Goal: Task Accomplishment & Management: Use online tool/utility

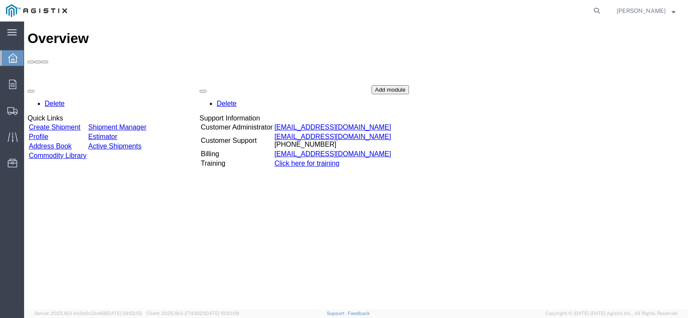
click at [58, 123] on link "Create Shipment" at bounding box center [55, 126] width 52 height 7
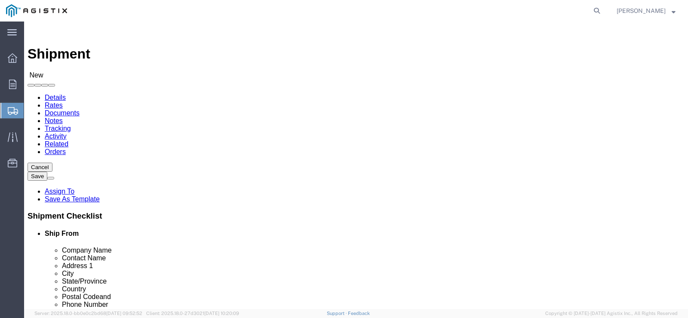
select select
drag, startPoint x: 106, startPoint y: 120, endPoint x: 105, endPoint y: 125, distance: 4.4
click div "Account Select American Transit Supply PG&E Location Select"
click select "Select American Transit Supply PG&E"
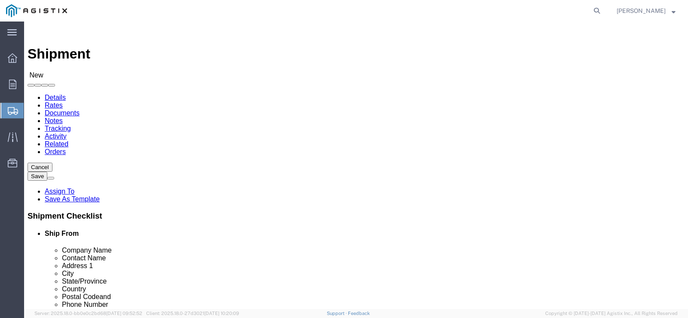
select select "9596"
click select "Select American Transit Supply PG&E"
select select "PURCHORD"
select select
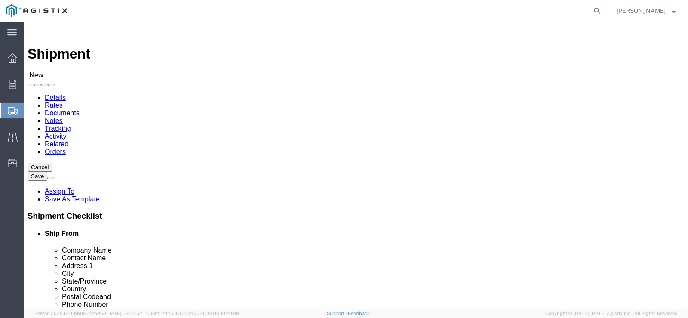
click select "Select All Others [GEOGRAPHIC_DATA] [GEOGRAPHIC_DATA] [GEOGRAPHIC_DATA] [GEOGRA…"
select select "19745"
click select "Select All Others [GEOGRAPHIC_DATA] [GEOGRAPHIC_DATA] [GEOGRAPHIC_DATA] [GEOGRA…"
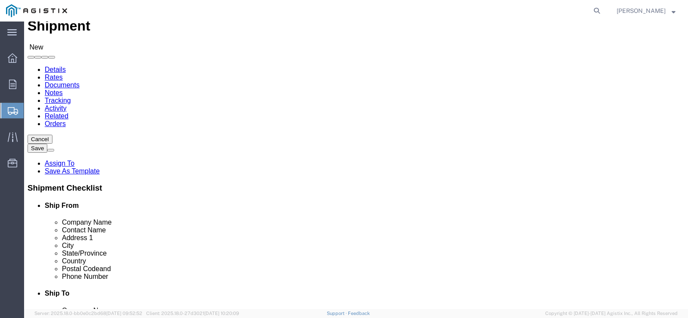
scroll to position [43, 0]
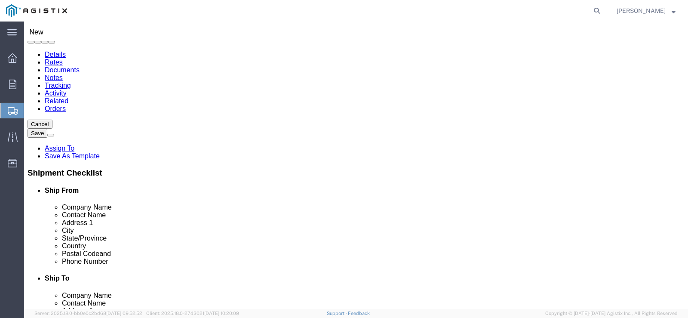
click div "Ship From Location"
click button
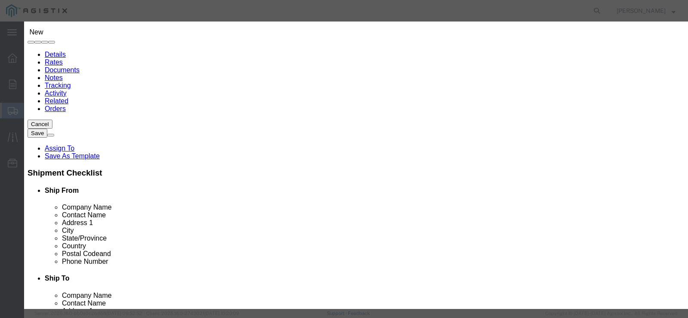
click button "Select"
select select
type input "American Transit Supply"
type input "[PERSON_NAME]"
type input "[STREET_ADDRESS]"
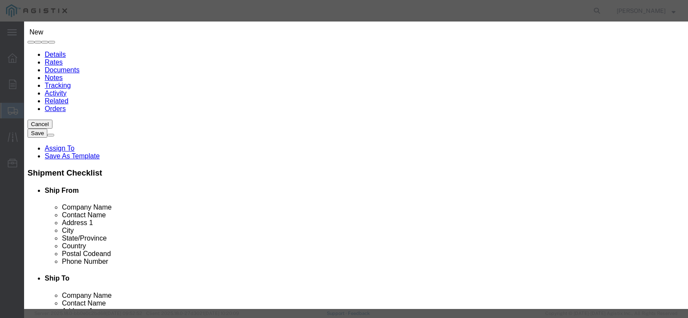
type input "HAYWARD"
type input "94545"
type input "5102936100"
select select "CA"
drag, startPoint x: 532, startPoint y: 241, endPoint x: 538, endPoint y: 243, distance: 5.4
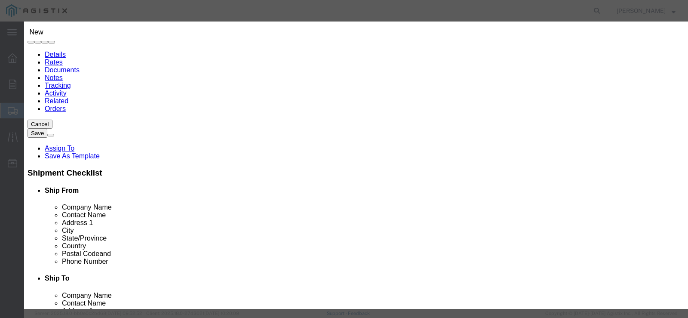
click div "Close"
click button "Close"
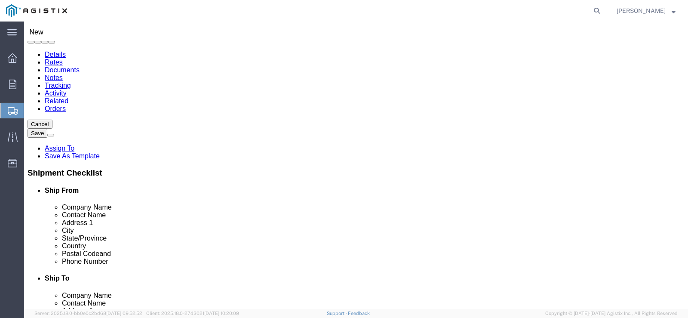
click span
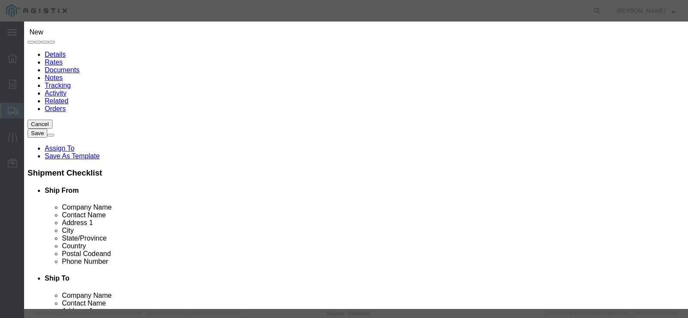
scroll to position [0, 0]
click select "Search by Address Book Name City Company Name Contact Name Country CustomerAlia…"
select select "zip"
click select "Search by Address Book Name City Company Name Contact Name Country CustomerAlia…"
click input "text"
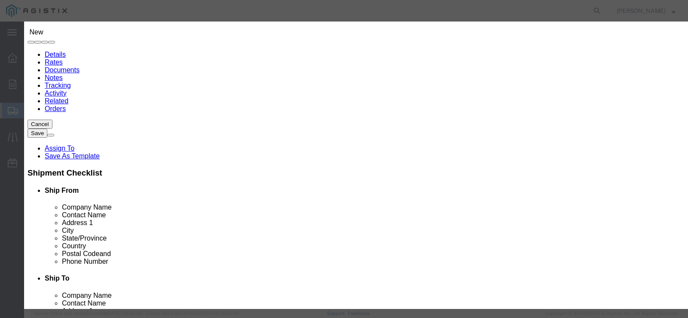
type input "93725"
click div "93725"
click button "button"
click button "Select"
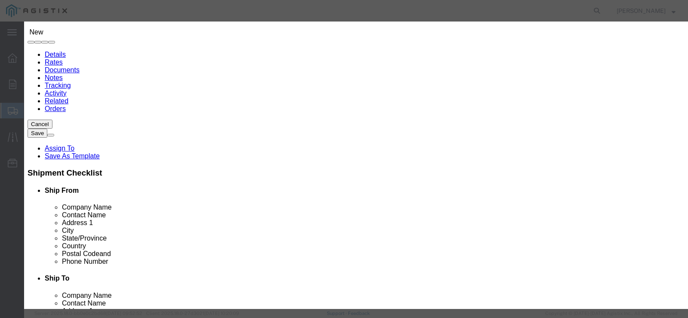
select select
type input "PG&E"
type input "Person in Charge"
type input "[STREET_ADDRESS]"
type input "[GEOGRAPHIC_DATA]"
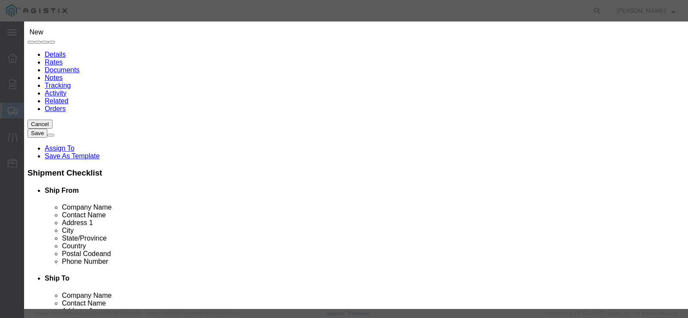
type input "93725-1098"
type input "[PHONE_NUMBER]"
select select "CA"
click button "Close"
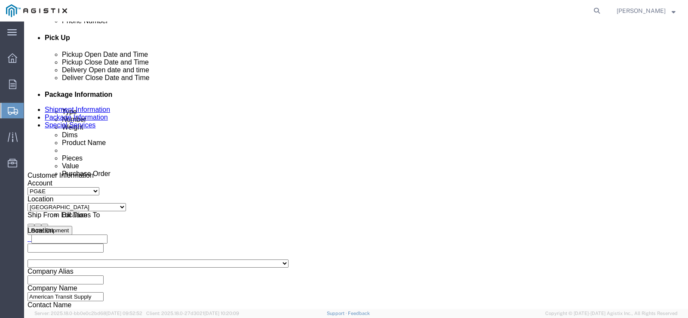
scroll to position [387, 0]
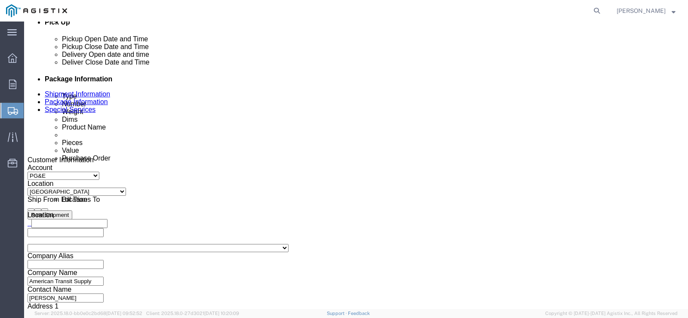
click icon
click div "[DATE] 9:00 AM"
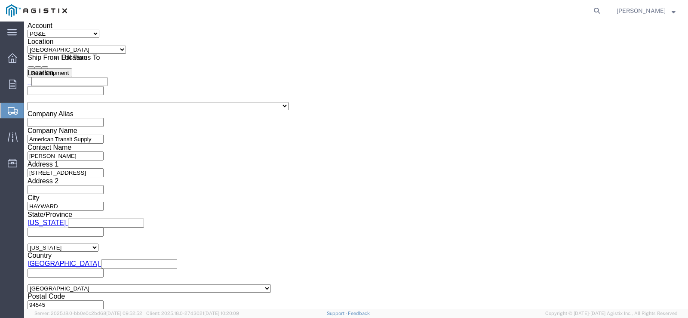
click input "9:00 AM"
type input "8:00 AM"
click button "Apply"
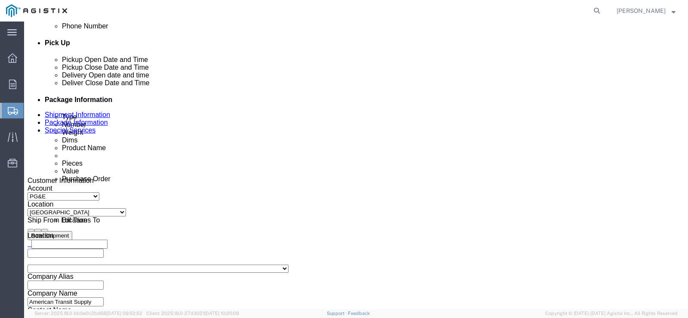
scroll to position [357, 0]
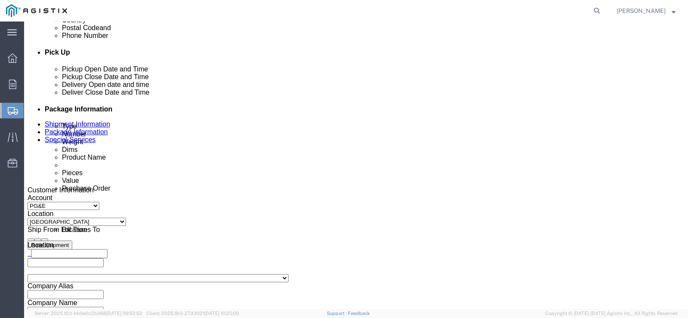
click div "[DATE] 9:00 AM"
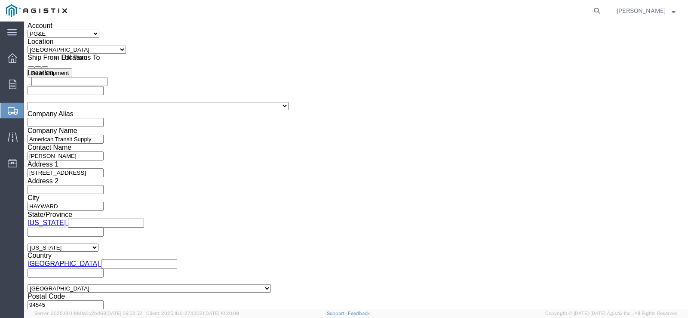
type input "11:00 AM"
click button "Apply"
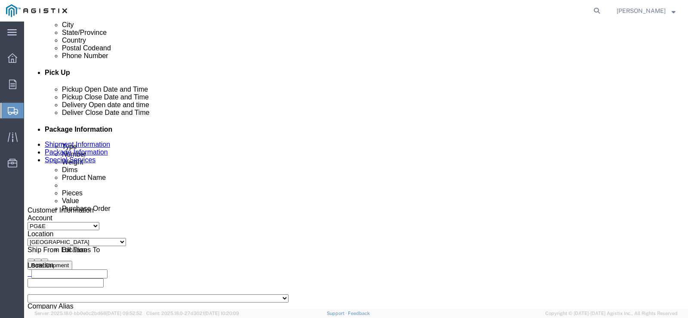
scroll to position [314, 0]
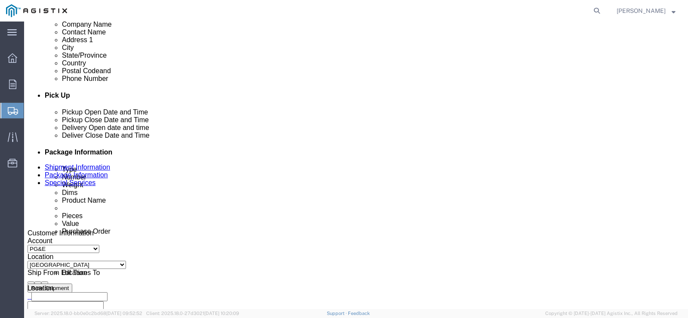
click icon
click div
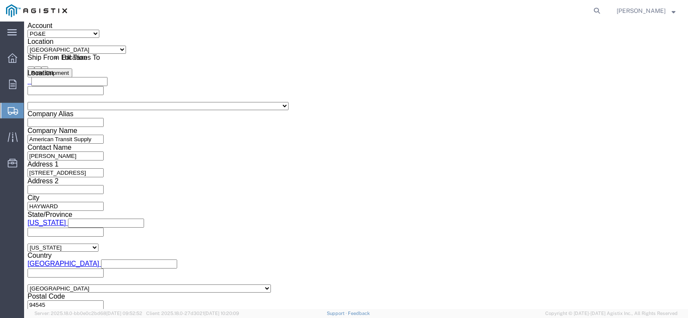
click input "12:00 PM"
type input "9:00 PM"
click button "Apply"
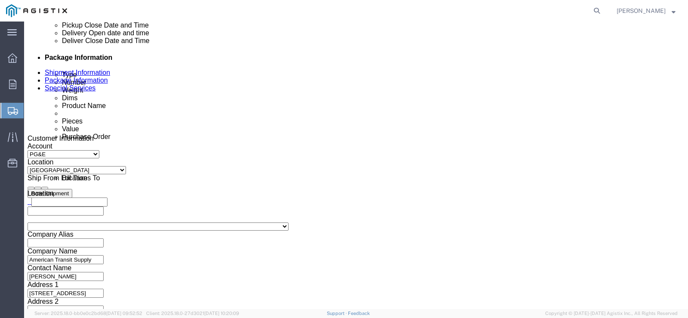
scroll to position [357, 0]
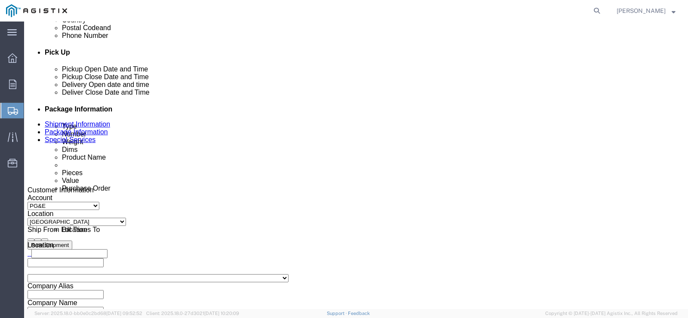
click div
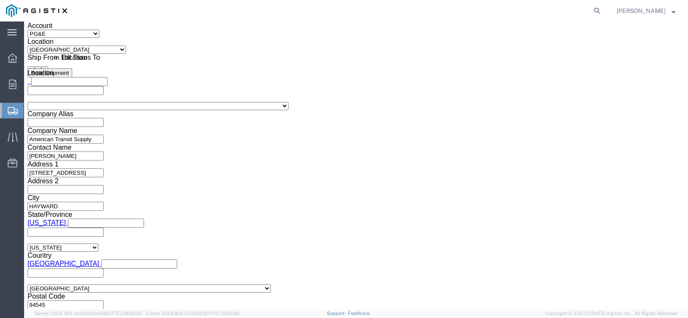
type input "3:30 PM"
click button "Apply"
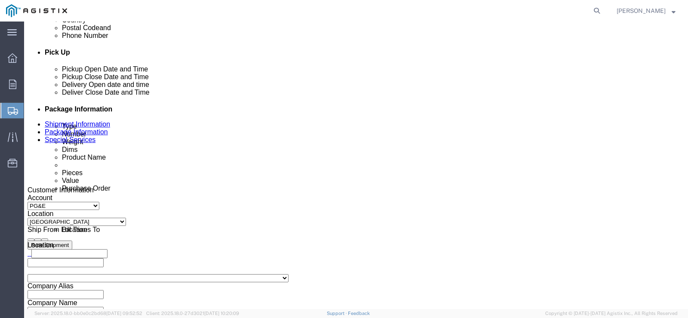
scroll to position [400, 0]
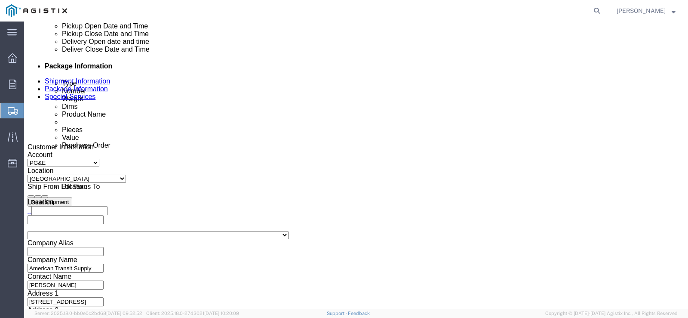
click div "[DATE] 9:00 PM"
type input "9:00 AM"
click button "Apply"
click icon
click div "[DATE] 10:00 PM"
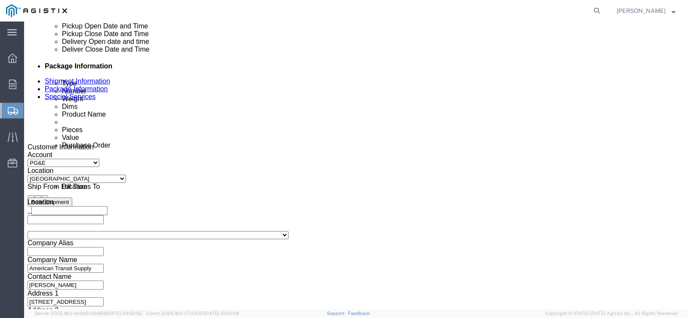
click button "Apply"
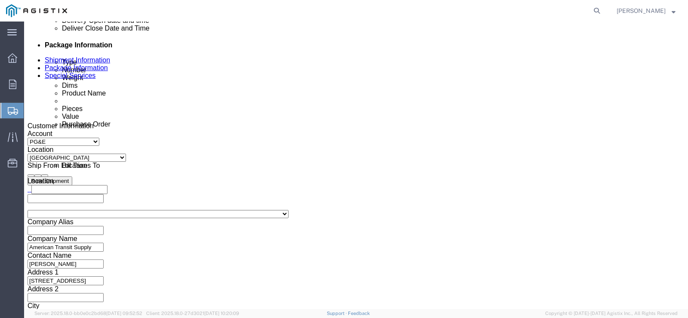
scroll to position [443, 0]
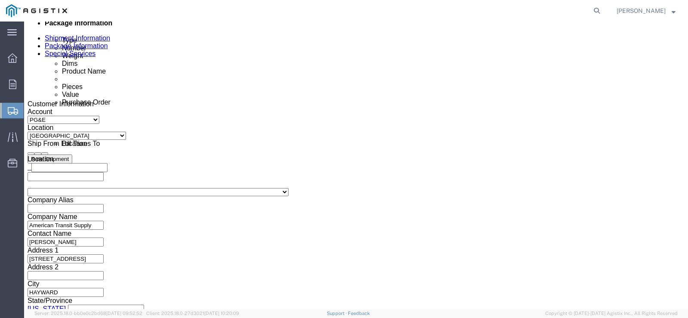
click input "text"
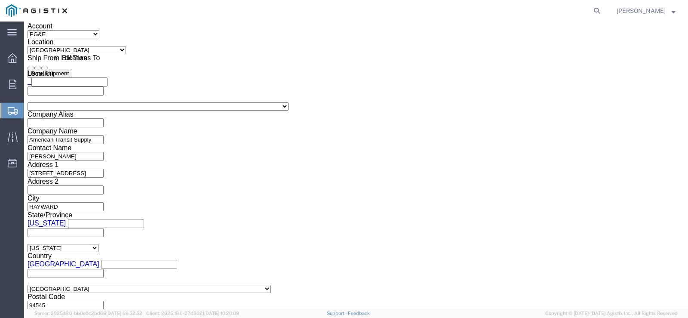
scroll to position [529, 0]
type input "3501420110"
click button "Continue"
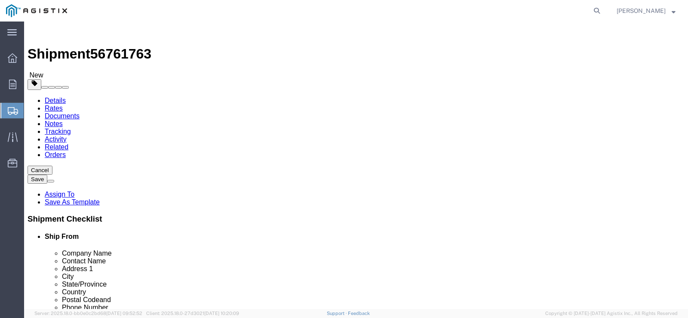
click select "Select Bulk Bundle(s) Cardboard Box(es) Carton(s) Crate(s) Drum(s) (Fiberboard)…"
select select "NKCR"
click select "Select Bulk Bundle(s) Cardboard Box(es) Carton(s) Crate(s) Drum(s) (Fiberboard)…"
click div "Package Info Total shipment is made up of 1 packages containing 0 pieces weighi…"
click input "1"
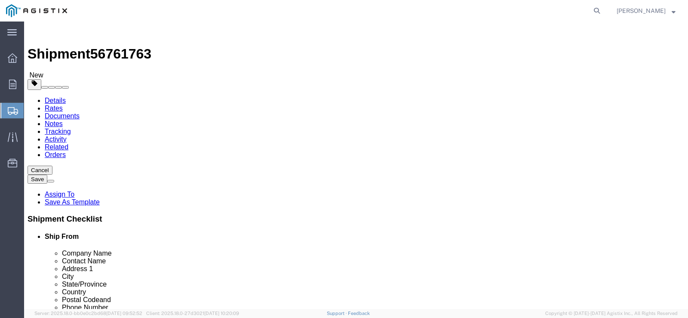
type input "2"
click input "text"
type input "40"
type input "36"
type input "32"
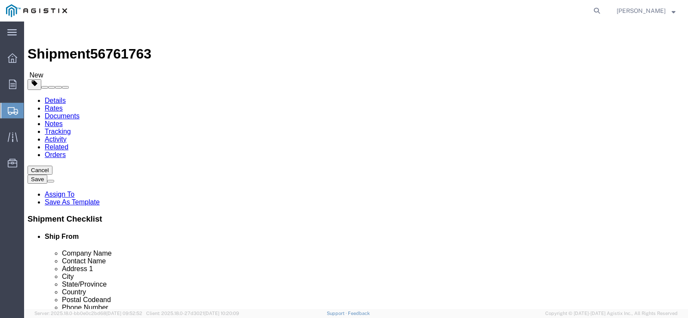
click input "0.00"
type input "1440"
click link "Add Content"
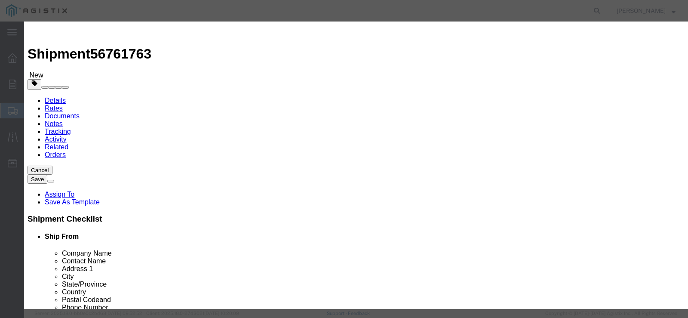
click input "text"
type input "561283"
click div
click input "0"
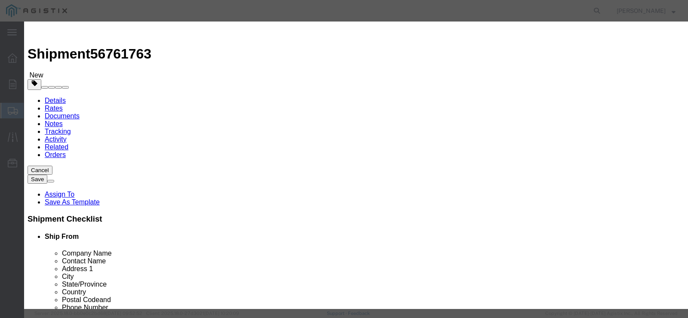
type input "180"
click select "Select 50 55 60 65 70 85 92.5 100 125 175 250 300 400"
select select "65"
click select "Select 50 55 60 65 70 85 92.5 100 125 175 250 300 400"
click input "text"
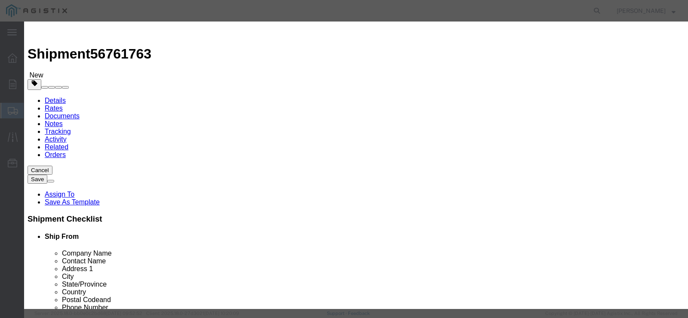
click input "text"
type input "5144.40"
click button "Save & Close"
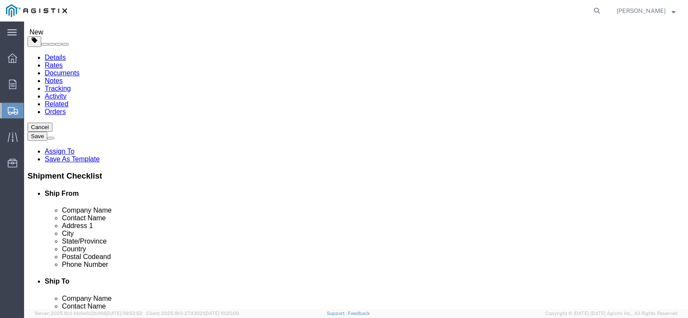
scroll to position [97, 0]
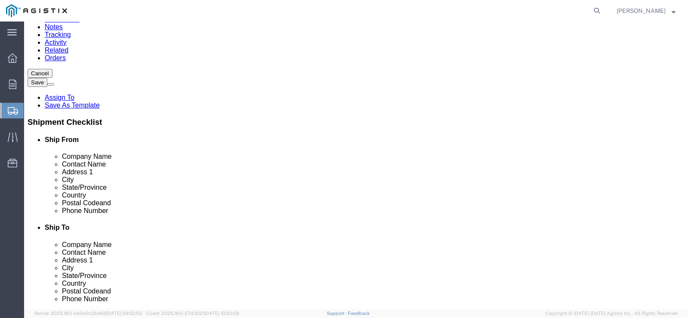
click button "Rate Shipment"
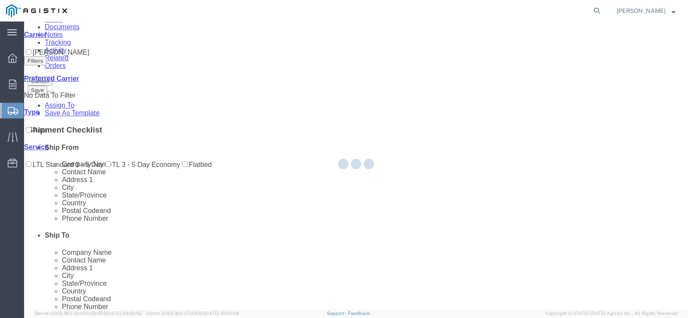
scroll to position [0, 0]
